Goal: Task Accomplishment & Management: Use online tool/utility

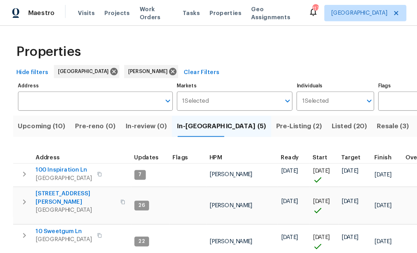
scroll to position [0, 1]
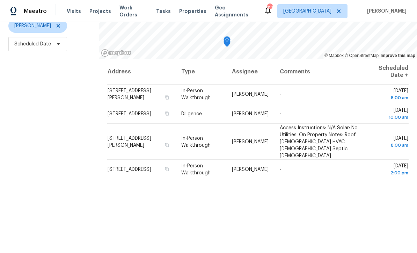
scroll to position [89, 0]
click at [70, 125] on div "Filters Reset ​ In-Person Walkthrough + 1 Mirsad Srna Scheduled Date" at bounding box center [49, 107] width 99 height 307
copy span "47 Ann Trl, Powder Springs, GA 30127"
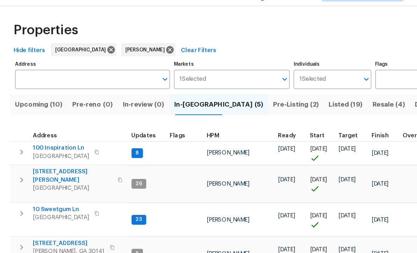
scroll to position [23, 0]
click at [42, 140] on span "100 Inspiration Ln" at bounding box center [55, 143] width 48 height 7
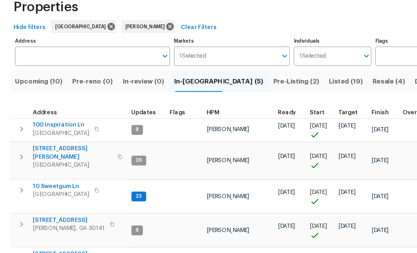
click at [40, 192] on span "10 Sweetgum Ln" at bounding box center [55, 195] width 48 height 7
click at [44, 192] on span "10 Sweetgum Ln" at bounding box center [55, 195] width 48 height 7
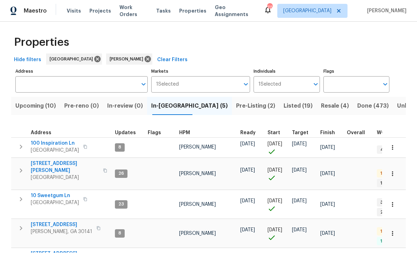
click at [48, 221] on span "386 Hill Crest Cir" at bounding box center [61, 224] width 61 height 7
click at [46, 221] on span "[STREET_ADDRESS]" at bounding box center [61, 224] width 61 height 7
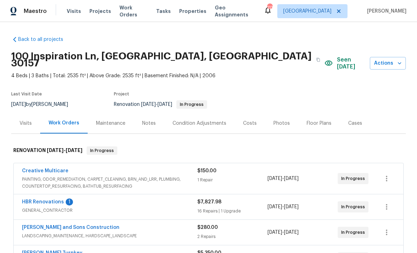
click at [37, 199] on link "HBR Renovations" at bounding box center [43, 201] width 42 height 5
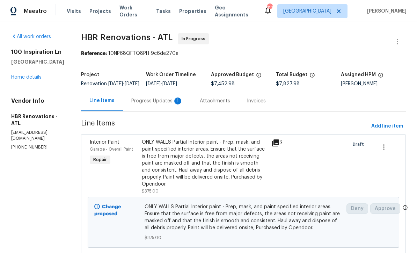
click at [144, 104] on div "Progress Updates 1" at bounding box center [157, 100] width 52 height 7
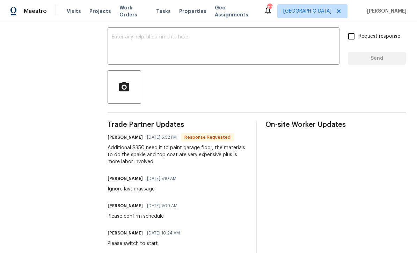
scroll to position [157, 0]
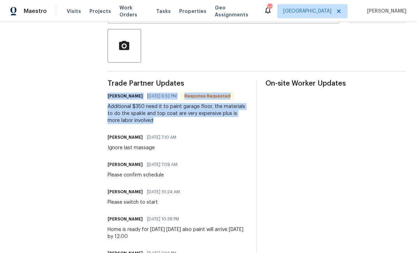
copy div "Wendy Rodriguez 10/03/2025 6:52 PM Response Requested Additional $350 need it t…"
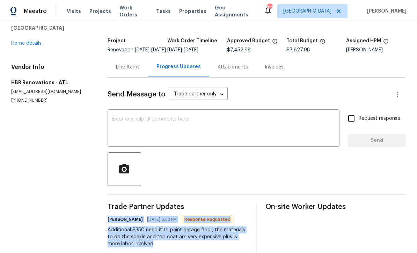
scroll to position [26, 0]
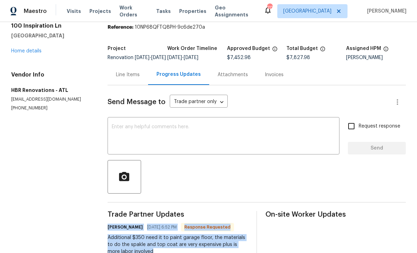
click at [125, 78] on div "Line Items" at bounding box center [128, 74] width 24 height 7
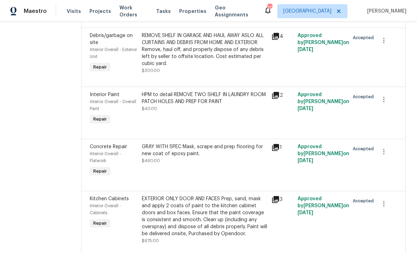
scroll to position [1006, 0]
click at [155, 156] on div "GRAY WITH SPEC Mask, scrape and prep flooring for new coat of epoxy paint." at bounding box center [205, 150] width 126 height 14
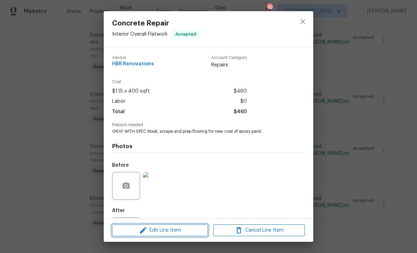
click at [151, 233] on span "Edit Line Item" at bounding box center [159, 230] width 91 height 9
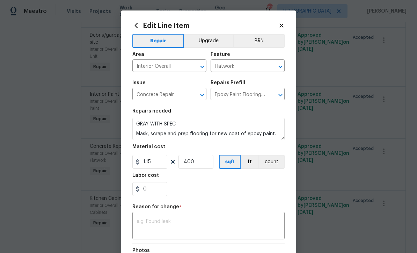
click at [139, 221] on textarea at bounding box center [209, 226] width 144 height 15
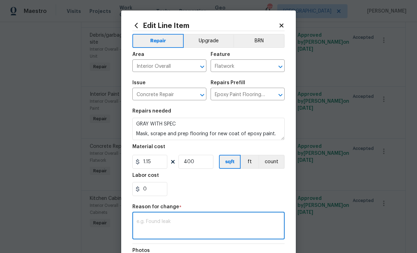
scroll to position [23, 0]
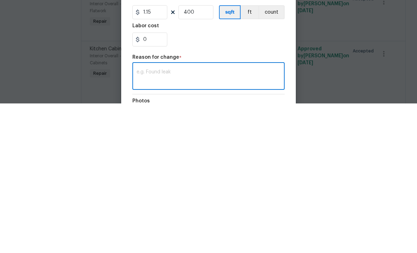
click at [140, 219] on textarea at bounding box center [209, 226] width 144 height 15
paste textarea "[PERSON_NAME] [DATE] 6:52 PM Response Requested Additional $350 need it to pain…"
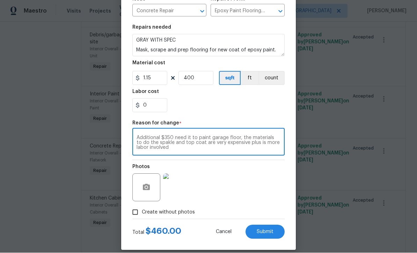
scroll to position [87, 0]
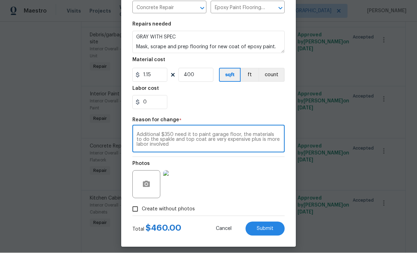
type textarea "[PERSON_NAME] [DATE] 6:52 PM Response Requested Additional $350 need it to pain…"
click at [195, 80] on input "400" at bounding box center [195, 75] width 35 height 14
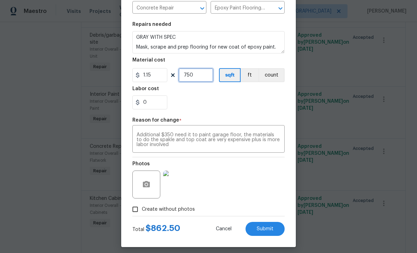
click at [198, 81] on input "750" at bounding box center [195, 75] width 35 height 14
click at [194, 80] on input "730" at bounding box center [195, 75] width 35 height 14
click at [194, 79] on input "700" at bounding box center [195, 75] width 35 height 14
click at [194, 77] on input "705" at bounding box center [195, 75] width 35 height 14
click at [207, 92] on div "Labor cost" at bounding box center [208, 90] width 152 height 9
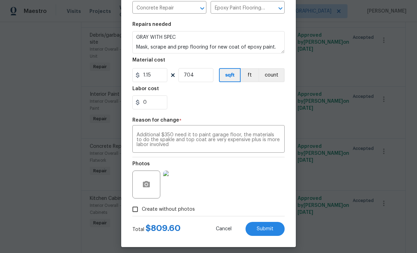
click at [261, 231] on span "Submit" at bounding box center [265, 228] width 17 height 5
type input "400"
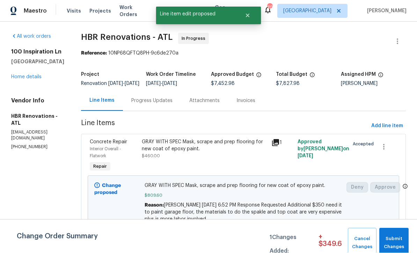
scroll to position [0, 0]
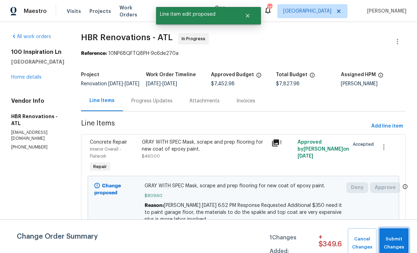
click at [393, 239] on span "Submit Changes" at bounding box center [394, 243] width 22 height 16
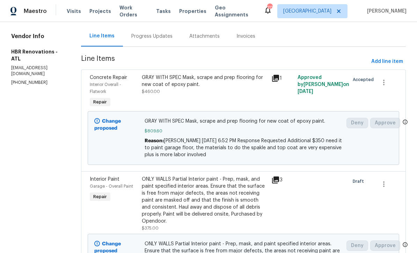
scroll to position [64, 0]
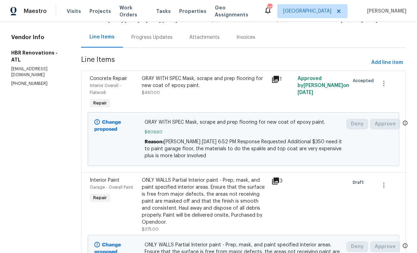
click at [138, 41] on div "Progress Updates" at bounding box center [151, 37] width 41 height 7
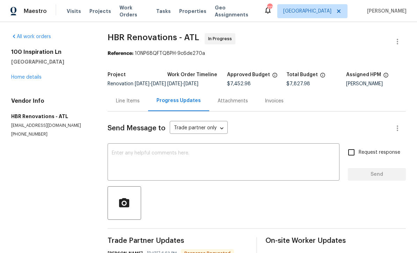
click at [113, 157] on textarea at bounding box center [223, 162] width 223 height 24
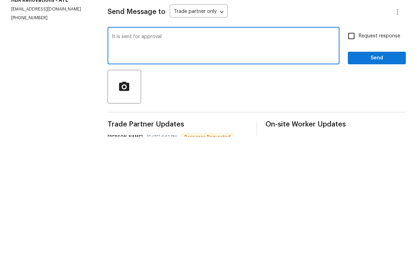
type textarea "It is sent for approval"
click at [350, 145] on input "Request response" at bounding box center [351, 152] width 15 height 15
checkbox input "true"
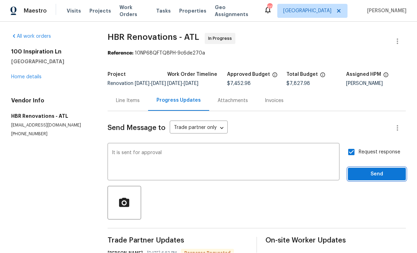
click at [366, 170] on span "Send" at bounding box center [376, 174] width 47 height 9
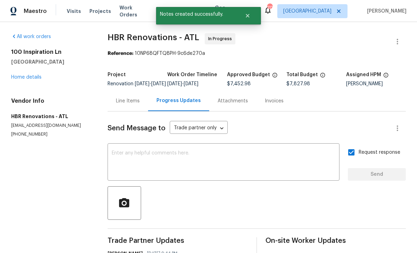
click at [22, 75] on link "Home details" at bounding box center [26, 77] width 30 height 5
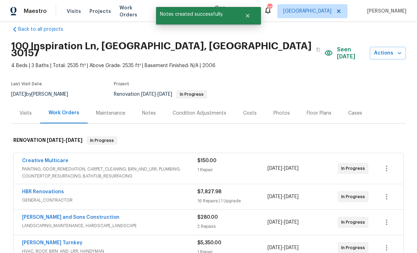
scroll to position [8, 0]
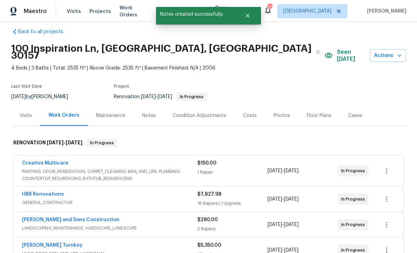
click at [246, 112] on div "Costs" at bounding box center [250, 115] width 14 height 7
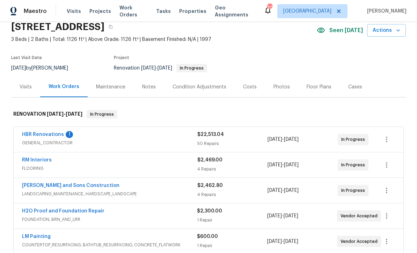
scroll to position [33, 0]
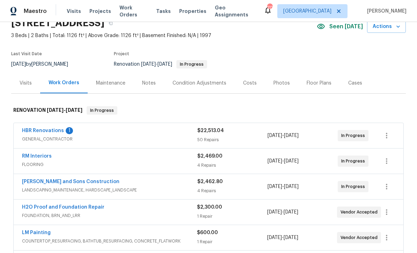
click at [36, 130] on link "HBR Renovations" at bounding box center [43, 130] width 42 height 5
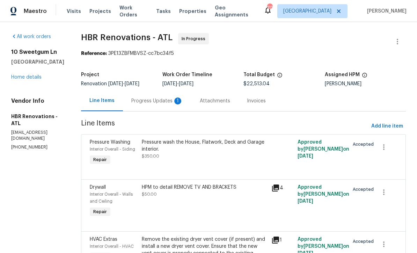
click at [145, 101] on div "Progress Updates 1" at bounding box center [157, 100] width 52 height 7
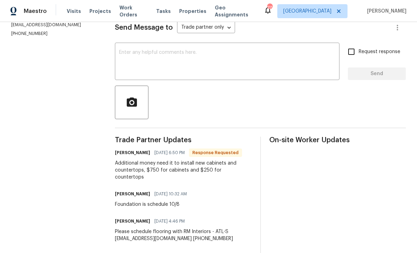
scroll to position [100, 0]
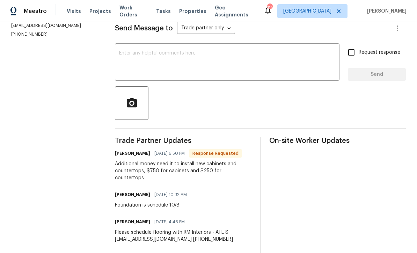
click at [125, 58] on textarea at bounding box center [227, 63] width 216 height 24
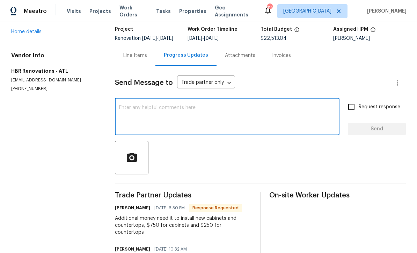
scroll to position [45, 0]
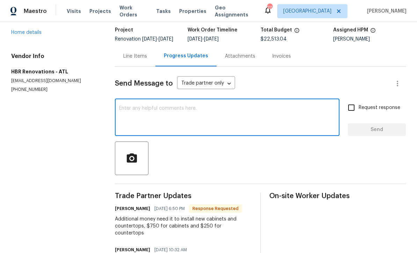
click at [137, 60] on div "Line Items" at bounding box center [135, 56] width 24 height 7
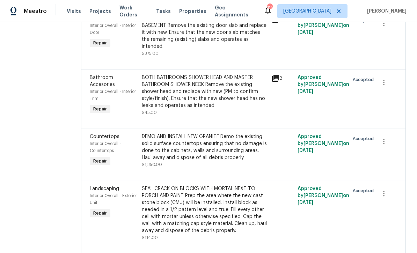
scroll to position [1069, 0]
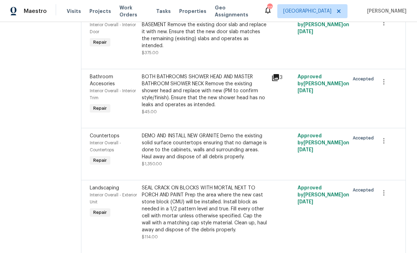
click at [164, 134] on div "DEMO AND INSTALL NEW GRANITE Demo the existing solid surface countertops ensuri…" at bounding box center [205, 146] width 126 height 28
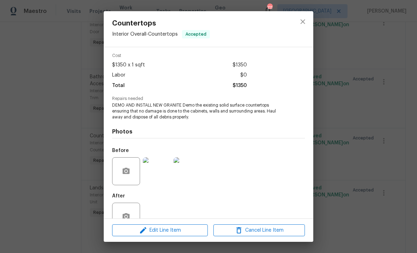
scroll to position [14, 0]
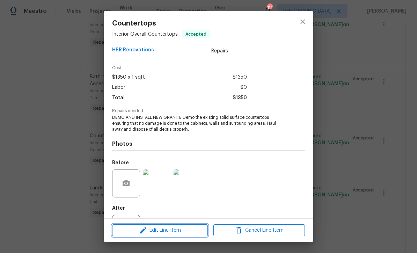
click at [155, 233] on span "Edit Line Item" at bounding box center [159, 230] width 91 height 9
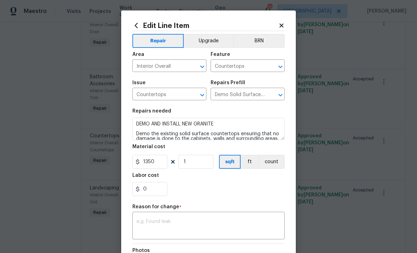
scroll to position [0, 0]
click at [279, 25] on icon at bounding box center [281, 25] width 6 height 6
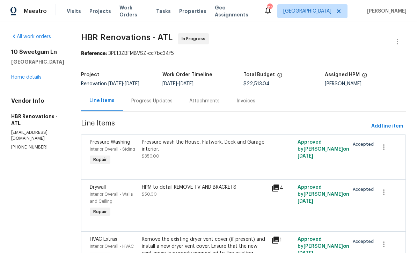
click at [143, 101] on div "Progress Updates" at bounding box center [151, 100] width 41 height 7
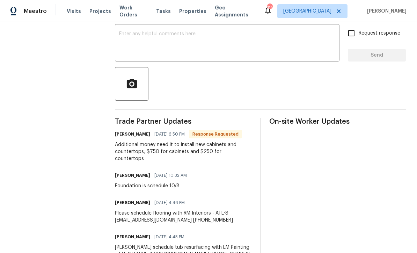
scroll to position [119, 0]
click at [123, 37] on textarea at bounding box center [227, 44] width 216 height 24
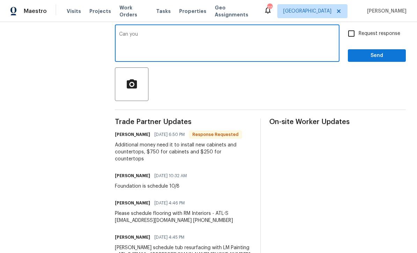
type textarea "Can you"
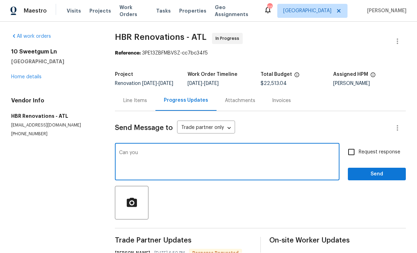
scroll to position [0, 0]
click at [133, 97] on div "Line Items" at bounding box center [135, 100] width 24 height 7
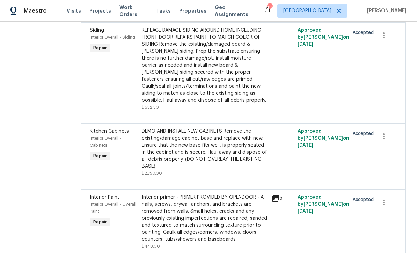
scroll to position [268, 0]
click at [167, 128] on div "DEMO AND INSTALL NEW CABINETS Remove the existing/damage cabinet base and repla…" at bounding box center [205, 149] width 126 height 42
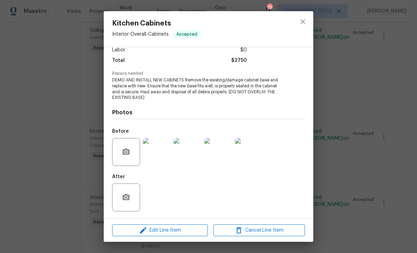
scroll to position [52, 0]
click at [160, 154] on img at bounding box center [157, 152] width 28 height 28
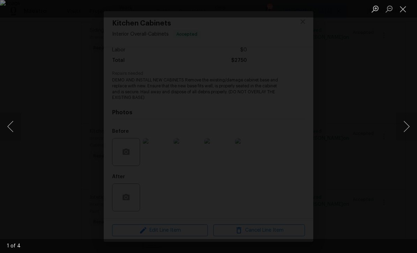
click at [408, 129] on button "Next image" at bounding box center [406, 126] width 21 height 28
click at [409, 123] on button "Next image" at bounding box center [406, 126] width 21 height 28
click at [409, 126] on button "Next image" at bounding box center [406, 126] width 21 height 28
click at [403, 12] on button "Close lightbox" at bounding box center [403, 9] width 14 height 12
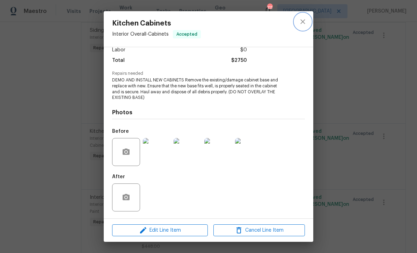
click at [303, 21] on icon "close" at bounding box center [303, 21] width 8 height 8
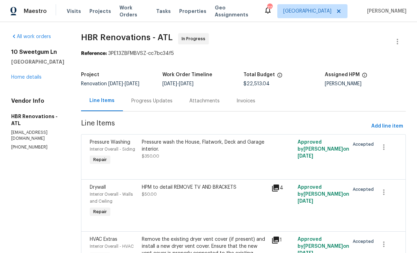
scroll to position [0, 0]
click at [145, 97] on div "Progress Updates" at bounding box center [151, 100] width 41 height 7
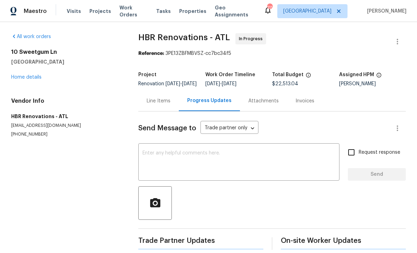
scroll to position [13, 0]
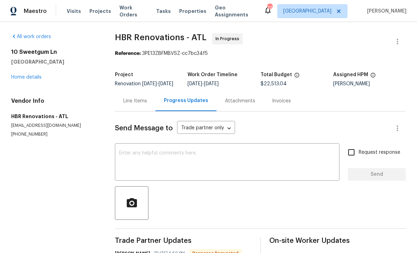
click at [126, 150] on textarea at bounding box center [227, 162] width 216 height 24
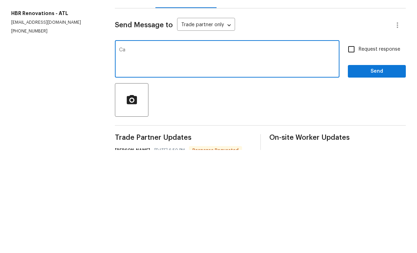
type textarea "C"
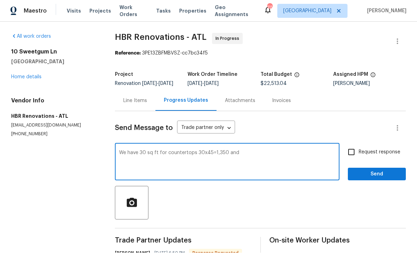
click at [246, 150] on textarea "We have 30 sq ft for countertops 30x45=1,350 and" at bounding box center [227, 162] width 216 height 24
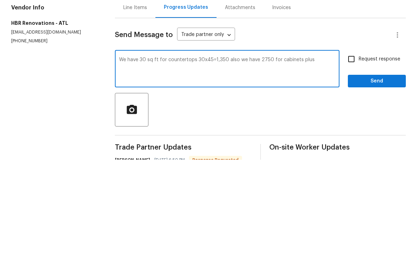
click at [322, 150] on textarea "We have 30 sq ft for countertops 30x45=1,350 also we have 2750 for cabinets plus" at bounding box center [227, 162] width 216 height 24
paste textarea "$483.70"
click at [259, 150] on textarea "We have 30 sq ft for countertops 30x45=1,350 also we have 2750 for cabinets plu…" at bounding box center [227, 162] width 216 height 24
click at [335, 150] on textarea "We have 30 sq ft for countertops 30x45=1,350 also we have $2750 for cabinets pl…" at bounding box center [227, 162] width 216 height 24
type textarea "We have 30 sq ft for countertops 30x45=1,350 also we have $2750 for cabinets pl…"
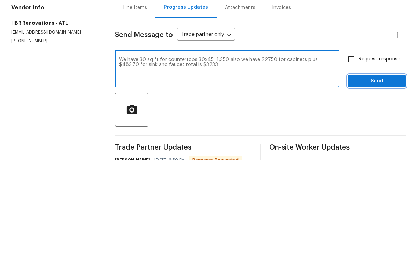
click at [386, 170] on span "Send" at bounding box center [376, 174] width 47 height 9
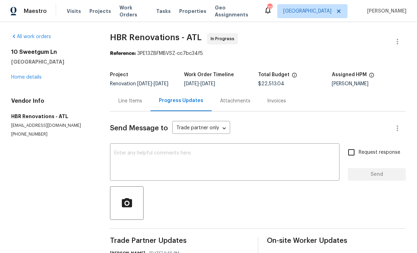
scroll to position [0, 0]
click at [20, 75] on link "Home details" at bounding box center [26, 77] width 30 height 5
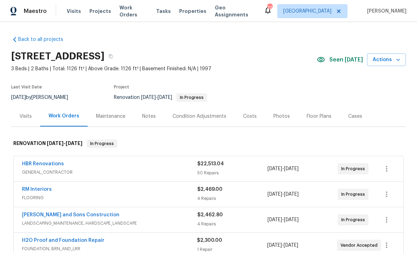
click at [36, 165] on link "HBR Renovations" at bounding box center [43, 163] width 42 height 5
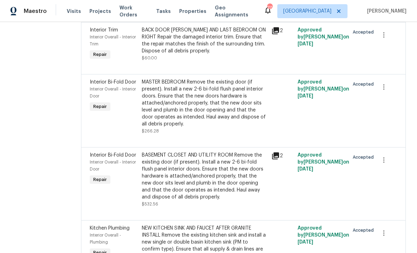
scroll to position [3179, 0]
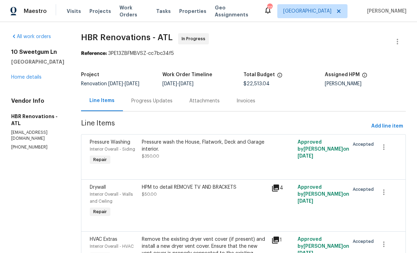
scroll to position [0, 0]
click at [146, 103] on div "Progress Updates" at bounding box center [151, 100] width 41 height 7
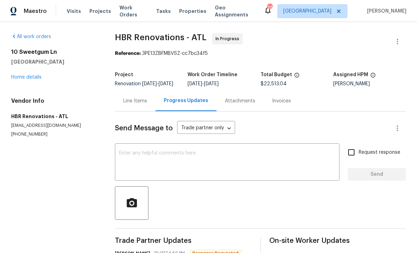
click at [124, 154] on div "x ​" at bounding box center [227, 163] width 224 height 36
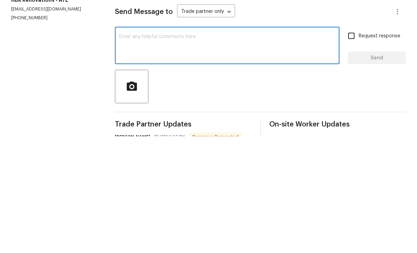
scroll to position [23, 0]
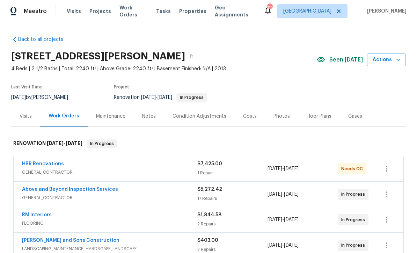
click at [35, 164] on link "HBR Renovations" at bounding box center [43, 163] width 42 height 5
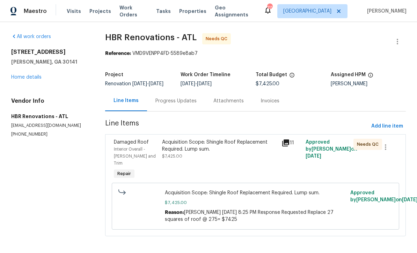
click at [157, 104] on div "Progress Updates" at bounding box center [175, 100] width 41 height 7
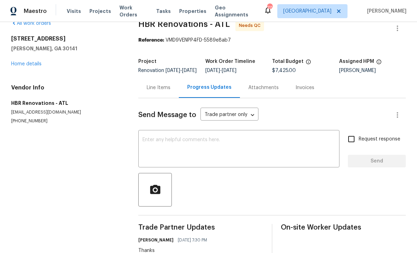
scroll to position [18, 0]
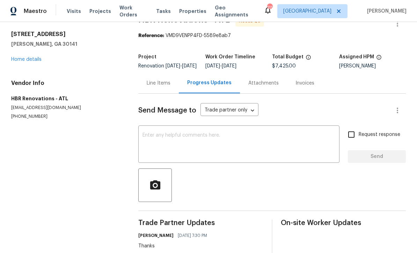
click at [150, 92] on div "Line Items" at bounding box center [158, 83] width 40 height 21
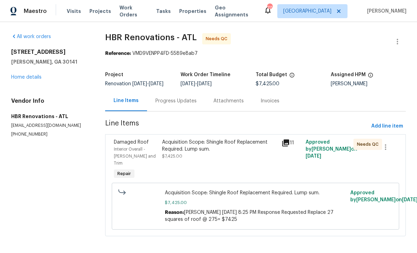
click at [176, 158] on span "$7,425.00" at bounding box center [172, 156] width 20 height 4
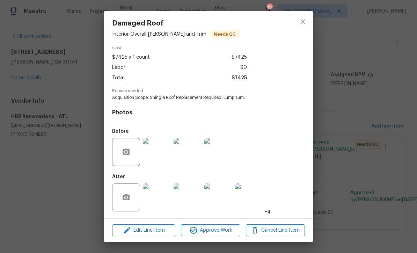
scroll to position [36, 0]
click at [155, 200] on img at bounding box center [157, 197] width 28 height 28
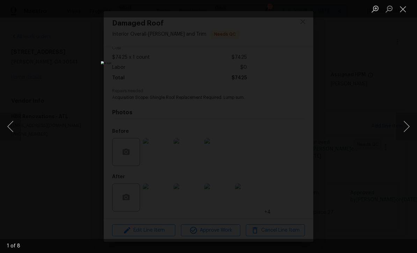
click at [407, 133] on button "Next image" at bounding box center [406, 126] width 21 height 28
click at [408, 127] on button "Next image" at bounding box center [406, 126] width 21 height 28
click at [409, 125] on button "Next image" at bounding box center [406, 126] width 21 height 28
click at [408, 124] on button "Next image" at bounding box center [406, 126] width 21 height 28
click at [406, 130] on button "Next image" at bounding box center [406, 126] width 21 height 28
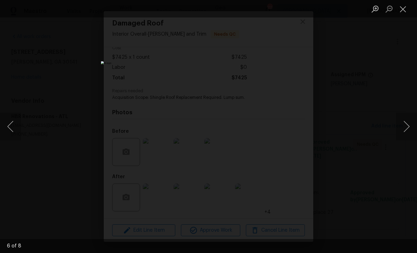
click at [408, 130] on button "Next image" at bounding box center [406, 126] width 21 height 28
click at [405, 13] on button "Close lightbox" at bounding box center [403, 9] width 14 height 12
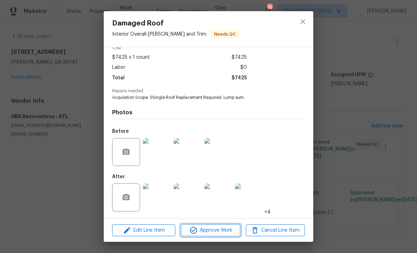
click at [202, 228] on span "Approve Work" at bounding box center [210, 230] width 55 height 9
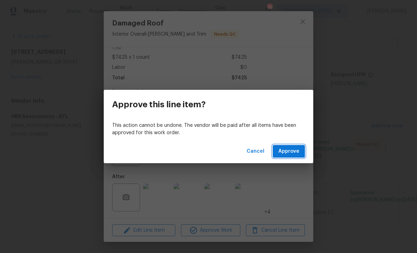
click at [290, 155] on span "Approve" at bounding box center [288, 151] width 21 height 9
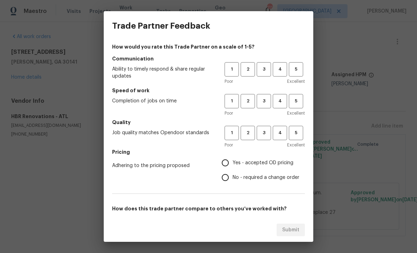
click at [265, 87] on div "How would you rate this Trade Partner on a scale of 1-5? Communication Ability …" at bounding box center [208, 179] width 193 height 273
click at [260, 69] on span "3" at bounding box center [263, 69] width 13 height 8
click at [275, 101] on span "4" at bounding box center [279, 101] width 13 height 8
click at [278, 130] on span "4" at bounding box center [279, 133] width 13 height 8
click at [225, 162] on input "Yes - accepted OD pricing" at bounding box center [225, 162] width 15 height 15
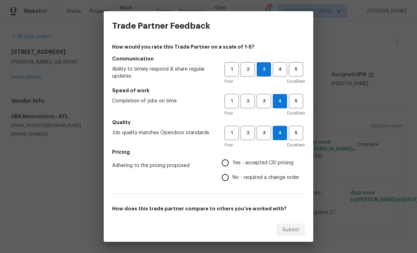
radio input "true"
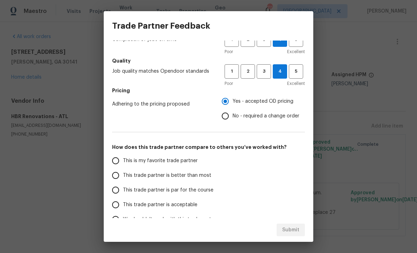
scroll to position [60, 0]
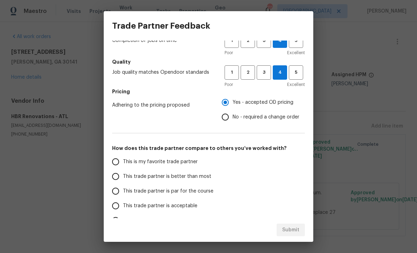
click at [111, 189] on input "This trade partner is par for the course" at bounding box center [115, 191] width 15 height 15
click at [289, 225] on button "Submit" at bounding box center [291, 229] width 28 height 13
radio input "true"
radio input "false"
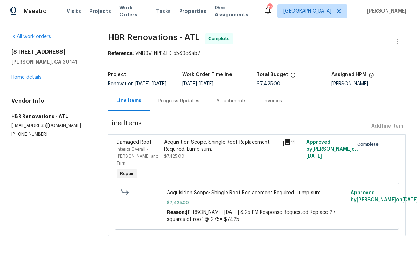
click at [22, 76] on link "Home details" at bounding box center [26, 77] width 30 height 5
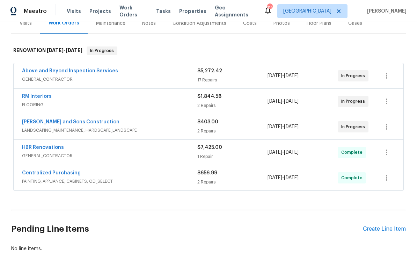
scroll to position [91, 0]
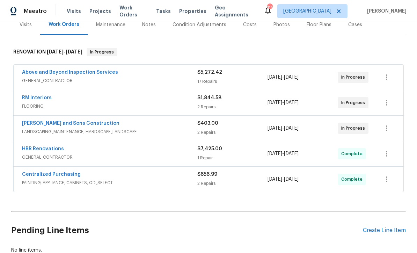
click at [54, 73] on link "Above and Beyond Inspection Services" at bounding box center [70, 72] width 96 height 5
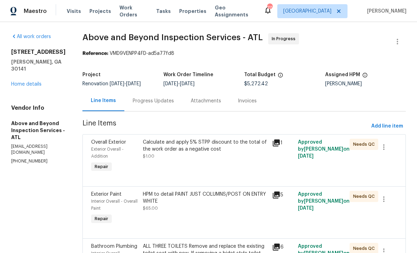
click at [164, 104] on div "Progress Updates" at bounding box center [153, 100] width 41 height 7
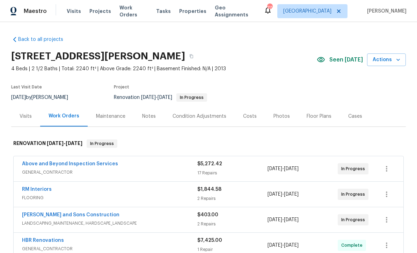
click at [48, 164] on link "Above and Beyond Inspection Services" at bounding box center [70, 163] width 96 height 5
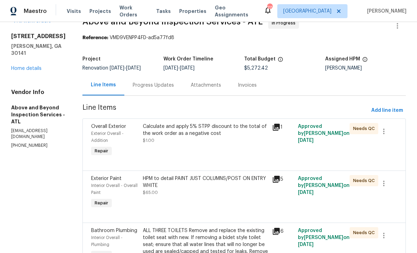
scroll to position [12, 0]
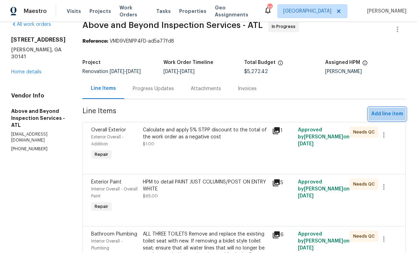
click at [391, 120] on button "Add line item" at bounding box center [386, 114] width 37 height 13
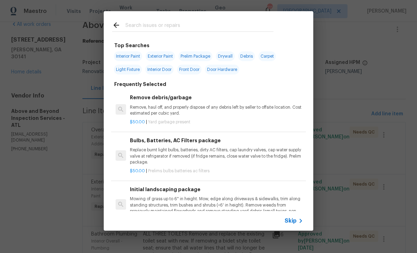
click at [291, 218] on span "Skip" at bounding box center [291, 220] width 12 height 7
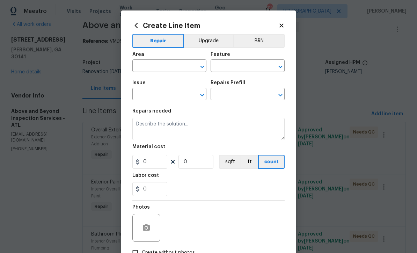
click at [148, 70] on input "text" at bounding box center [159, 66] width 54 height 11
type input "f"
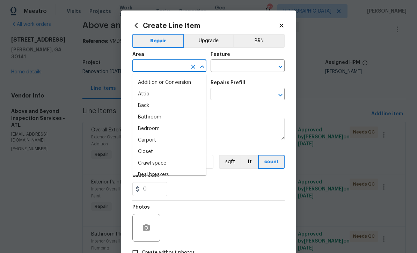
click at [137, 26] on icon at bounding box center [136, 26] width 8 height 8
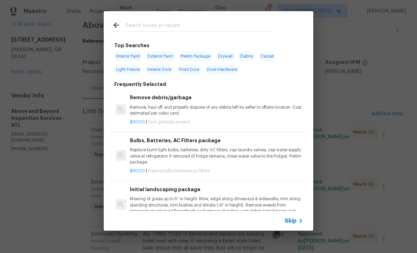
click at [113, 21] on icon at bounding box center [116, 25] width 8 height 8
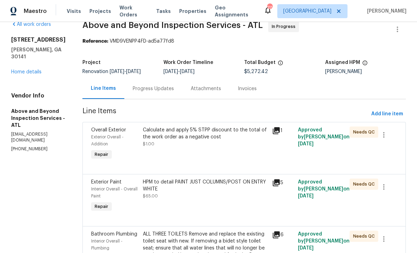
click at [170, 92] on div "Progress Updates" at bounding box center [153, 88] width 41 height 7
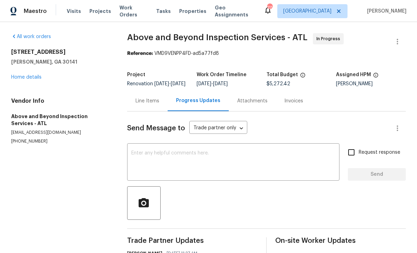
click at [138, 156] on textarea at bounding box center [233, 162] width 204 height 24
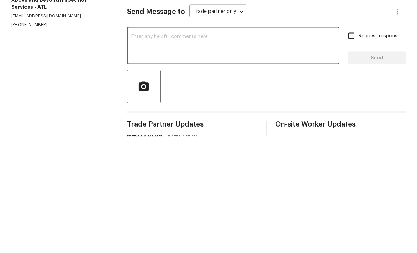
scroll to position [23, 0]
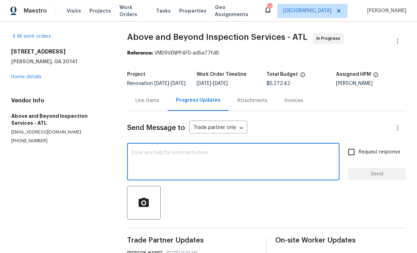
click at [144, 97] on div "Line Items" at bounding box center [147, 100] width 24 height 7
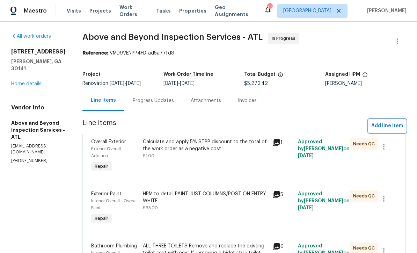
click at [386, 122] on span "Add line item" at bounding box center [387, 126] width 32 height 9
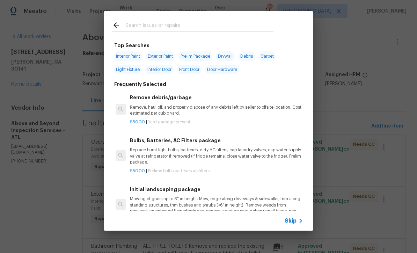
click at [127, 27] on input "text" at bounding box center [199, 26] width 148 height 10
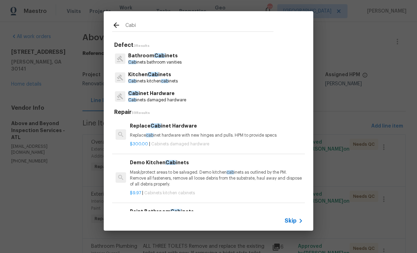
type input "Cabin"
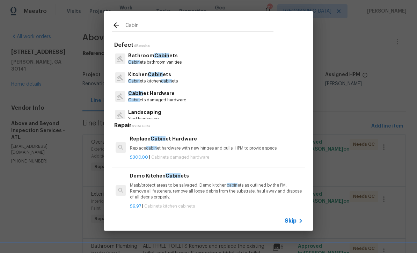
click at [147, 56] on p "Bathroom Cabin ets" at bounding box center [154, 55] width 53 height 7
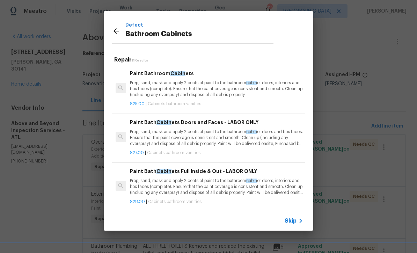
click at [157, 83] on p "Prep, sand, mask and apply 2 coats of paint to the bathroom cabin et doors, int…" at bounding box center [216, 89] width 173 height 18
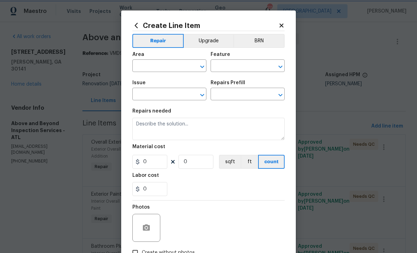
type input "Cabinets"
type input "Bathroom Cabinets"
type textarea "Prep, sand, mask and apply 2 coats of paint to the bathroom cabinet doors, inte…"
type input "1"
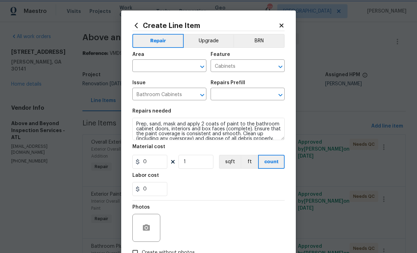
type input "Paint Bathroom Cabinets $25.00"
type input "25"
click at [144, 67] on input "text" at bounding box center [159, 66] width 54 height 11
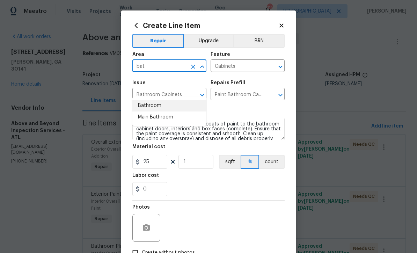
click at [146, 100] on li "Bathroom" at bounding box center [169, 106] width 74 height 12
type input "Bathroom"
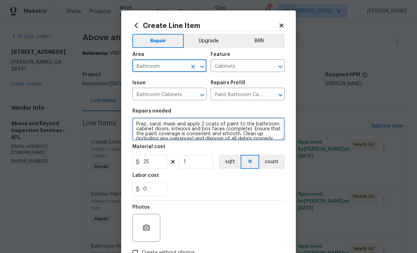
click at [132, 123] on textarea "Prep, sand, mask and apply 2 coats of paint to the bathroom cabinet doors, inte…" at bounding box center [208, 129] width 152 height 22
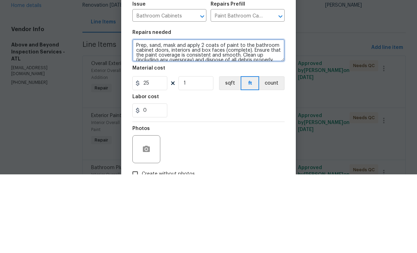
click at [141, 118] on textarea "Prep, sand, mask and apply 2 coats of paint to the bathroom cabinet doors, inte…" at bounding box center [208, 129] width 152 height 22
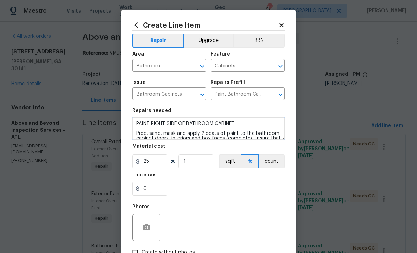
type textarea "PAINT RIGHT SIDE OF BATHROOM CABINET Prep, sand, mask and apply 2 coats of pain…"
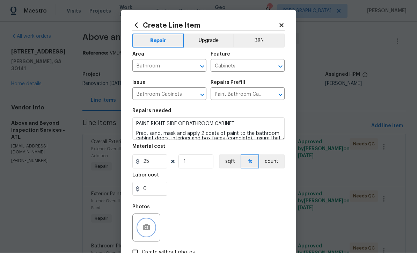
click at [144, 225] on icon "button" at bounding box center [146, 227] width 8 height 8
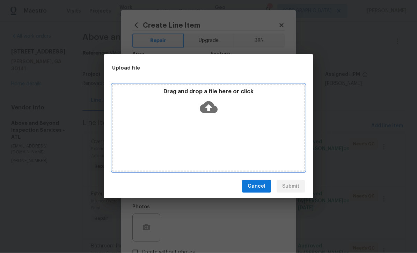
click at [215, 105] on icon at bounding box center [209, 107] width 18 height 18
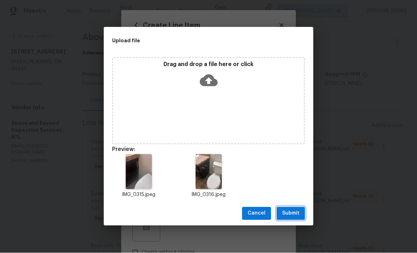
click at [292, 214] on span "Submit" at bounding box center [290, 213] width 17 height 9
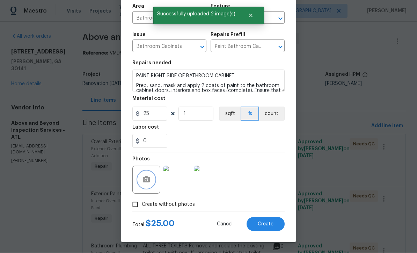
scroll to position [49, 0]
click at [185, 113] on input "1" at bounding box center [195, 114] width 35 height 14
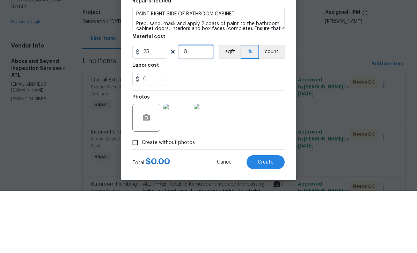
type input "3"
click at [204, 134] on div "0" at bounding box center [208, 141] width 152 height 14
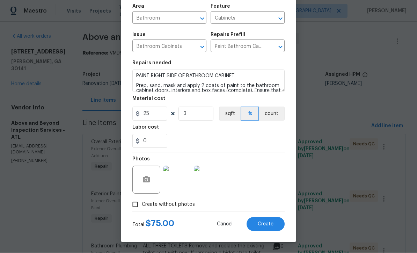
click at [246, 75] on textarea "PAINT RIGHT SIDE OF BATHROOM CABINET Prep, sand, mask and apply 2 coats of pain…" at bounding box center [208, 81] width 152 height 22
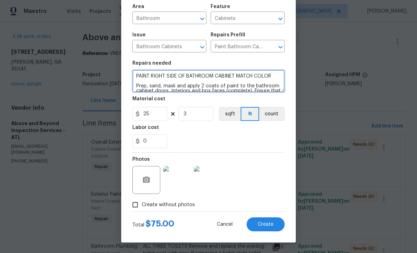
type textarea "PAINT RIGHT SIDE OF BATHROOM CABINET MATCH COLOR Prep, sand, mask and apply 2 c…"
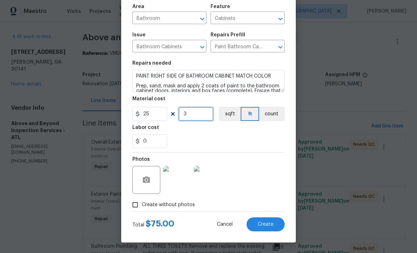
click at [184, 115] on input "3" at bounding box center [195, 114] width 35 height 14
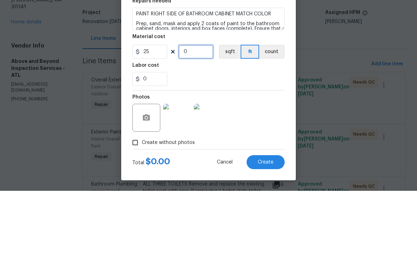
type input "1"
click at [154, 107] on input "25" at bounding box center [149, 114] width 35 height 14
click at [199, 134] on div "0" at bounding box center [208, 141] width 152 height 14
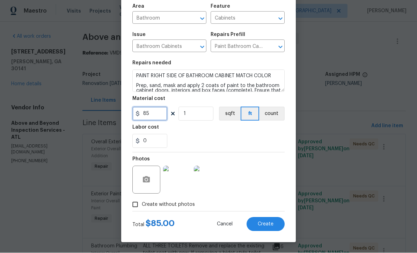
click at [154, 115] on input "85" at bounding box center [149, 114] width 35 height 14
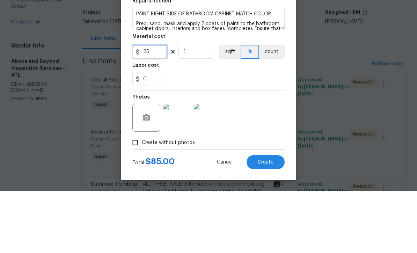
type input "25"
click at [186, 134] on div "0" at bounding box center [208, 141] width 152 height 14
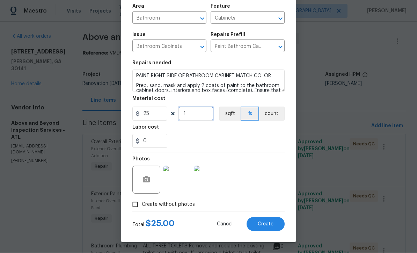
click at [190, 113] on input "1" at bounding box center [195, 114] width 35 height 14
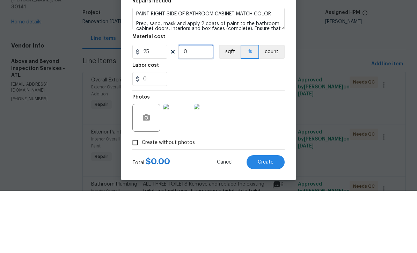
type input "3"
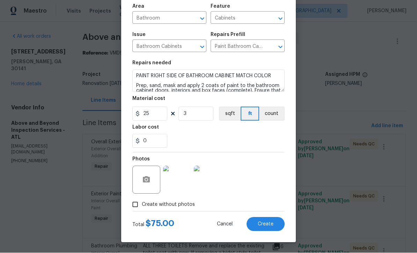
click at [262, 225] on span "Create" at bounding box center [266, 224] width 16 height 5
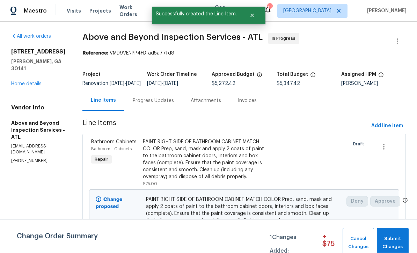
scroll to position [0, 0]
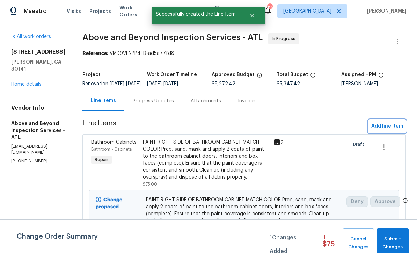
click at [379, 130] on span "Add line item" at bounding box center [387, 126] width 32 height 9
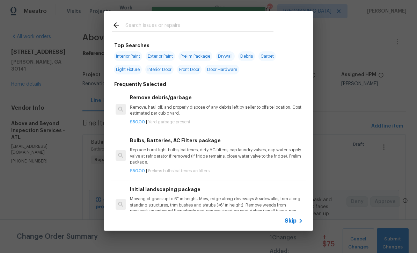
click at [127, 25] on input "text" at bounding box center [199, 26] width 148 height 10
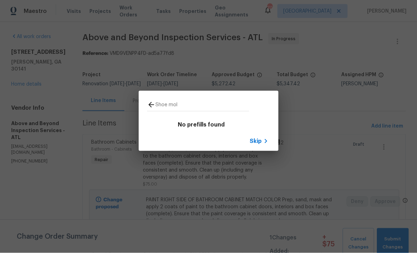
type input "Shoe mold"
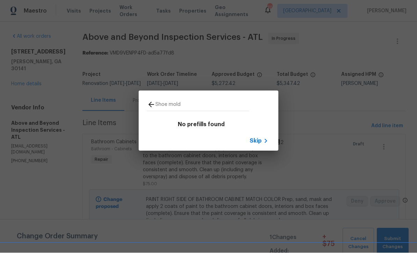
click at [258, 141] on span "Skip" at bounding box center [256, 141] width 12 height 7
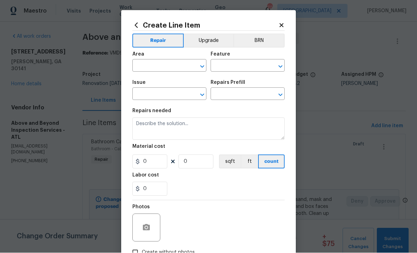
scroll to position [0, 0]
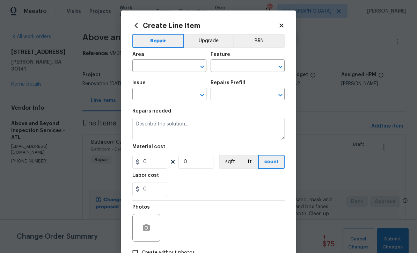
click at [150, 71] on input "text" at bounding box center [159, 66] width 54 height 11
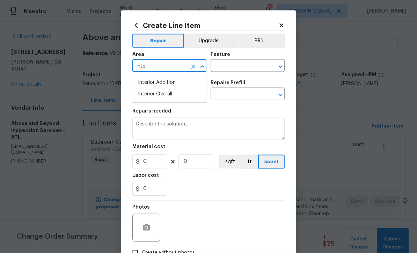
click at [154, 96] on li "Interior Overall" at bounding box center [169, 94] width 74 height 12
type input "Interior Overall"
click at [227, 65] on input "text" at bounding box center [238, 66] width 54 height 11
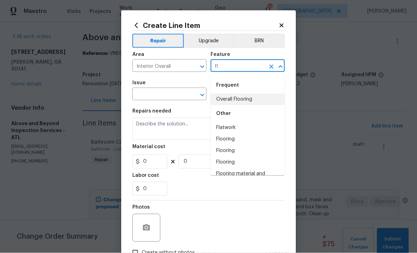
click at [233, 99] on li "Overall Flooring" at bounding box center [248, 100] width 74 height 12
type input "Overall Flooring"
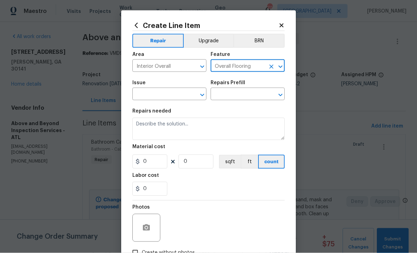
click at [154, 94] on input "text" at bounding box center [159, 94] width 54 height 11
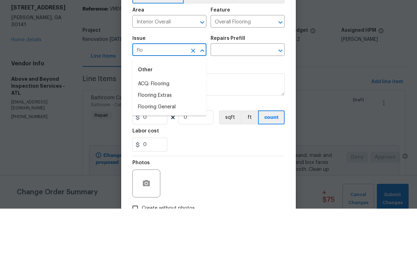
click at [153, 134] on li "Flooring Extras" at bounding box center [169, 140] width 74 height 12
type input "Flooring Extras"
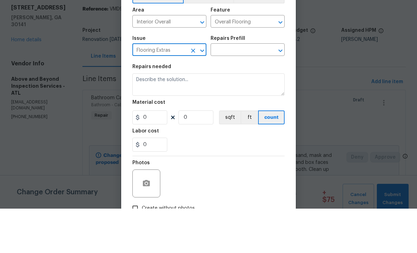
click at [224, 89] on input "text" at bounding box center [238, 94] width 54 height 11
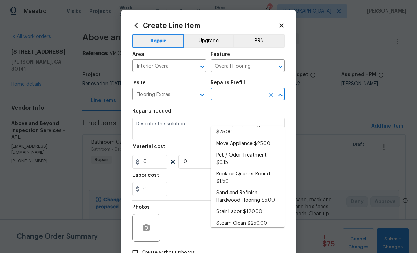
scroll to position [63, 0]
click at [234, 169] on li "Replace Quarter Round $1.50" at bounding box center [248, 178] width 74 height 19
type input "Replace Quarter Round $1.50"
type textarea "Replace Quarter Round"
type input "1"
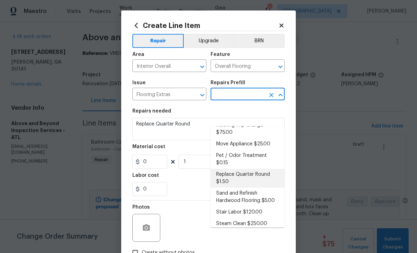
type input "Replace Quarter Round $1.50"
type input "1.5"
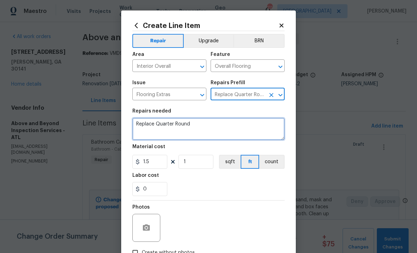
click at [208, 129] on textarea "Replace Quarter Round" at bounding box center [208, 129] width 152 height 22
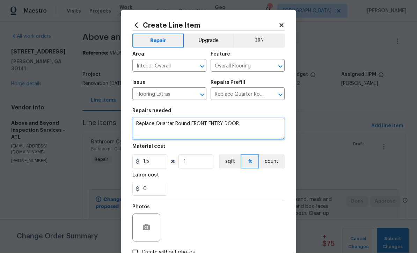
type textarea "Replace Quarter Round FRONT ENTRY DOOR"
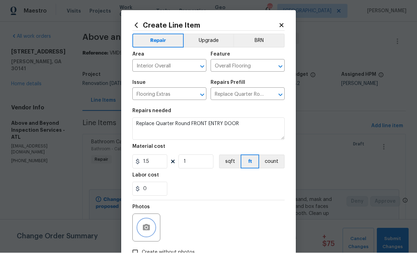
click at [145, 225] on icon "button" at bounding box center [146, 227] width 8 height 8
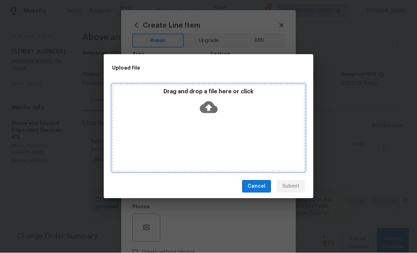
click at [207, 103] on icon at bounding box center [209, 108] width 18 height 12
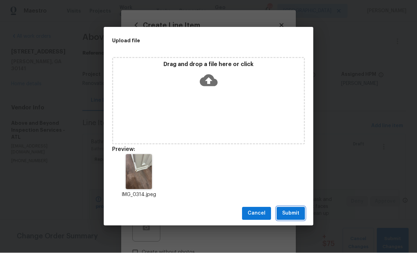
click at [290, 214] on span "Submit" at bounding box center [290, 213] width 17 height 9
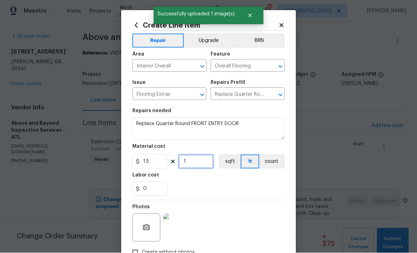
click at [187, 163] on input "1" at bounding box center [195, 162] width 35 height 14
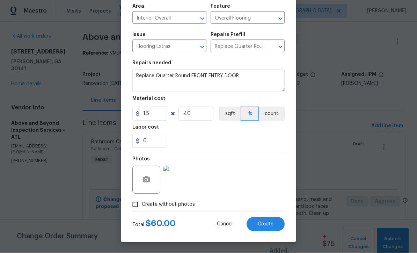
scroll to position [30, 0]
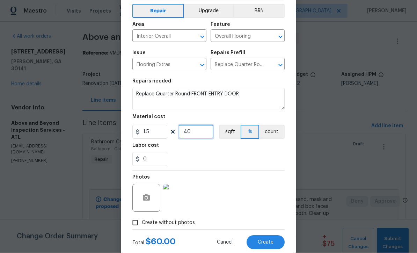
click at [191, 136] on input "40" at bounding box center [195, 132] width 35 height 14
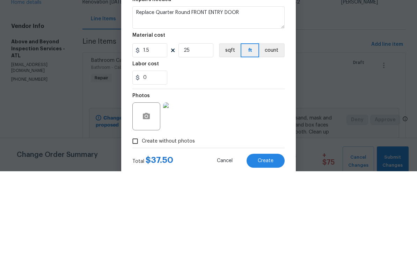
click at [199, 152] on div "0" at bounding box center [208, 159] width 152 height 14
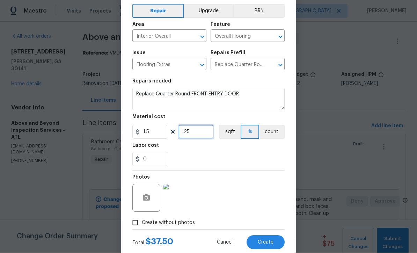
click at [192, 135] on input "25" at bounding box center [195, 132] width 35 height 14
type input "30"
click at [266, 240] on button "Create" at bounding box center [265, 242] width 38 height 14
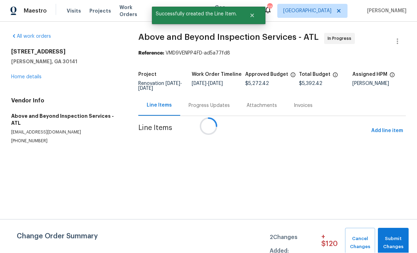
scroll to position [0, 0]
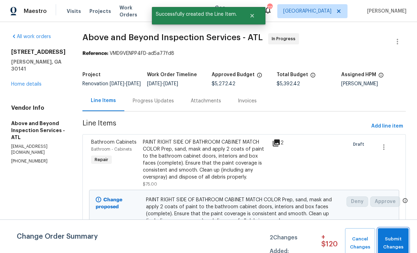
click at [393, 237] on span "Submit Changes" at bounding box center [393, 243] width 24 height 16
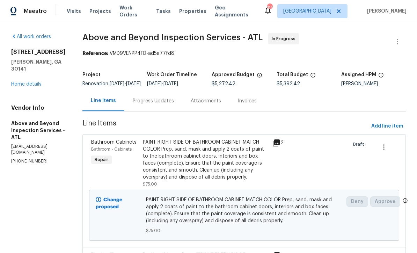
click at [22, 82] on link "Home details" at bounding box center [26, 84] width 30 height 5
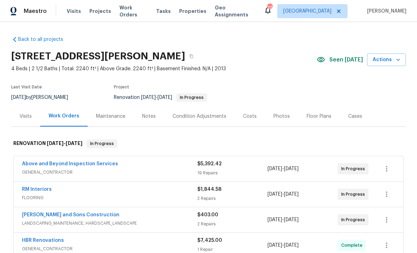
click at [245, 115] on div "Costs" at bounding box center [250, 116] width 14 height 7
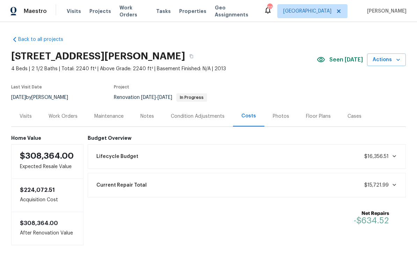
click at [59, 116] on div "Work Orders" at bounding box center [63, 116] width 29 height 7
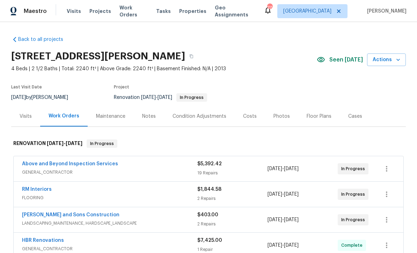
click at [44, 164] on link "Above and Beyond Inspection Services" at bounding box center [70, 163] width 96 height 5
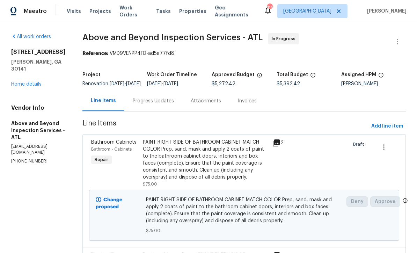
click at [24, 82] on link "Home details" at bounding box center [26, 84] width 30 height 5
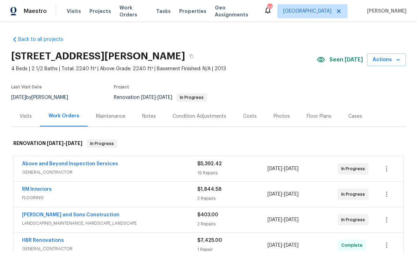
click at [144, 115] on div "Notes" at bounding box center [149, 116] width 14 height 7
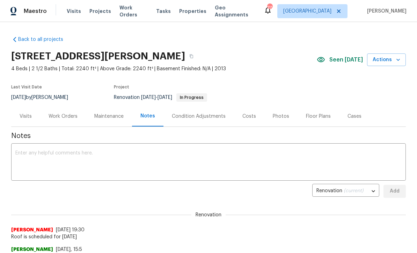
click at [20, 153] on textarea at bounding box center [208, 162] width 386 height 24
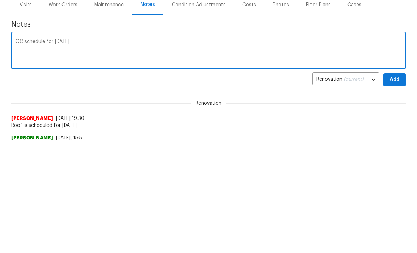
type textarea "QC schedule for [DATE]"
click at [399, 187] on span "Add" at bounding box center [394, 191] width 11 height 9
